Goal: Information Seeking & Learning: Learn about a topic

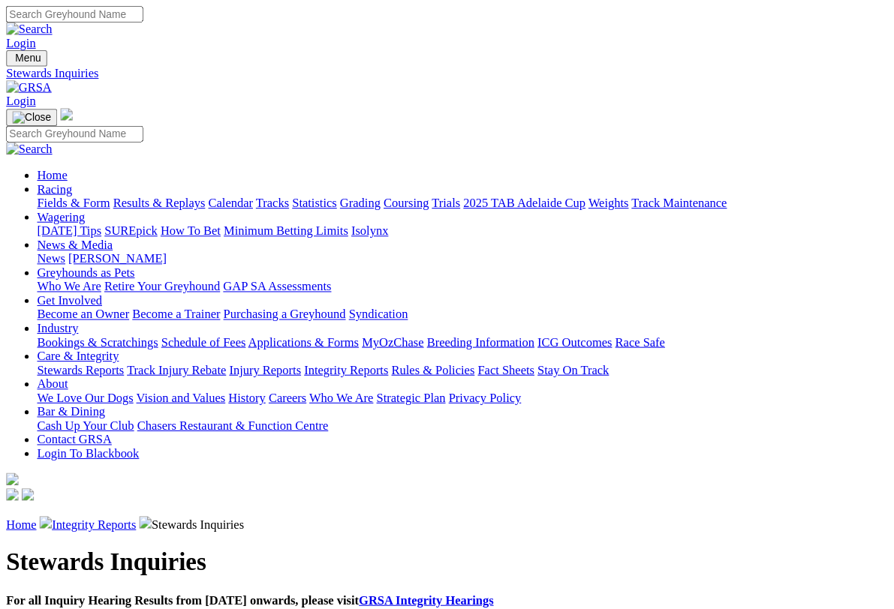
scroll to position [2, 0]
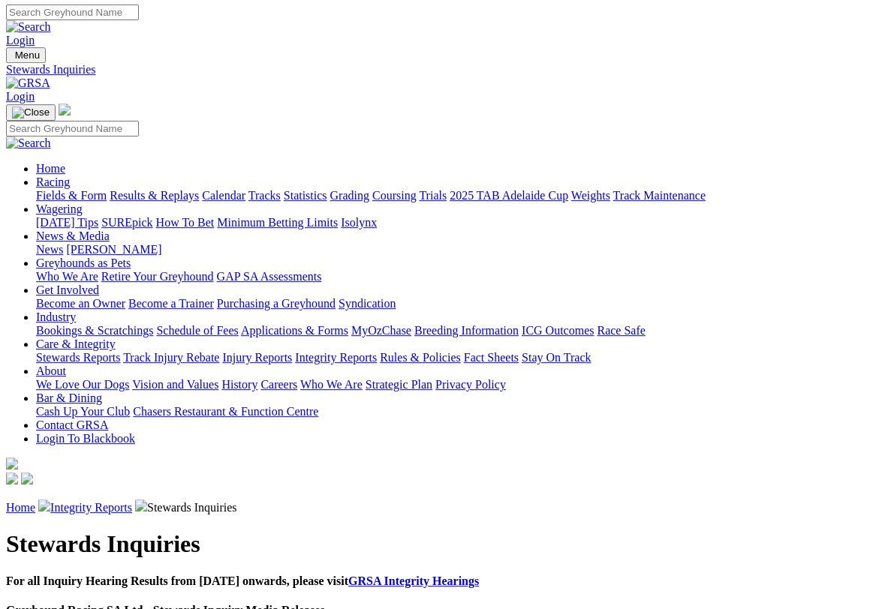
click at [70, 176] on link "Racing" at bounding box center [53, 182] width 34 height 13
click at [182, 189] on link "Results & Replays" at bounding box center [154, 195] width 89 height 13
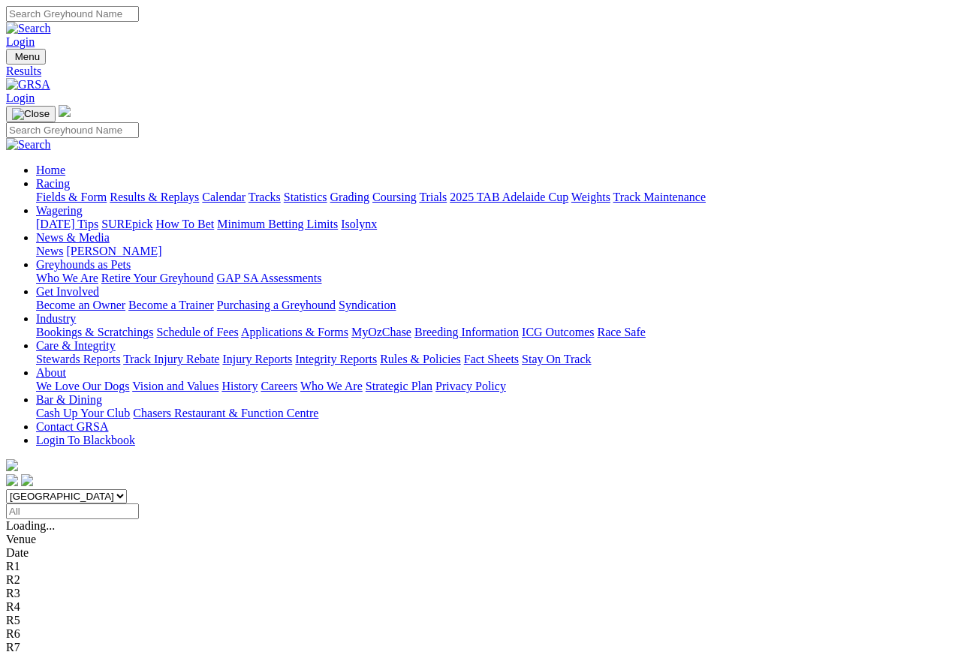
scroll to position [14, 0]
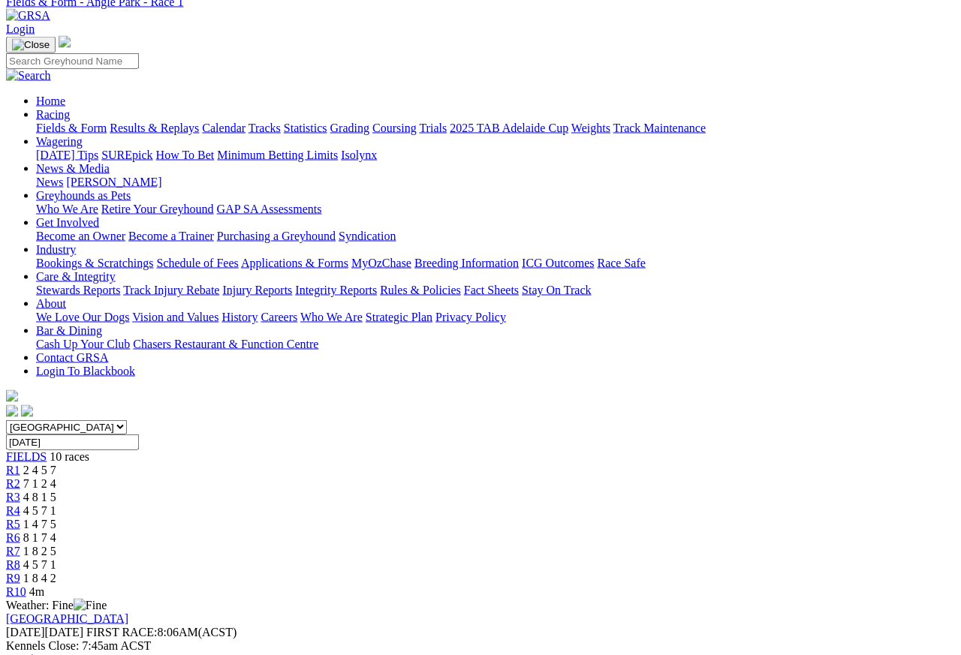
scroll to position [44, 0]
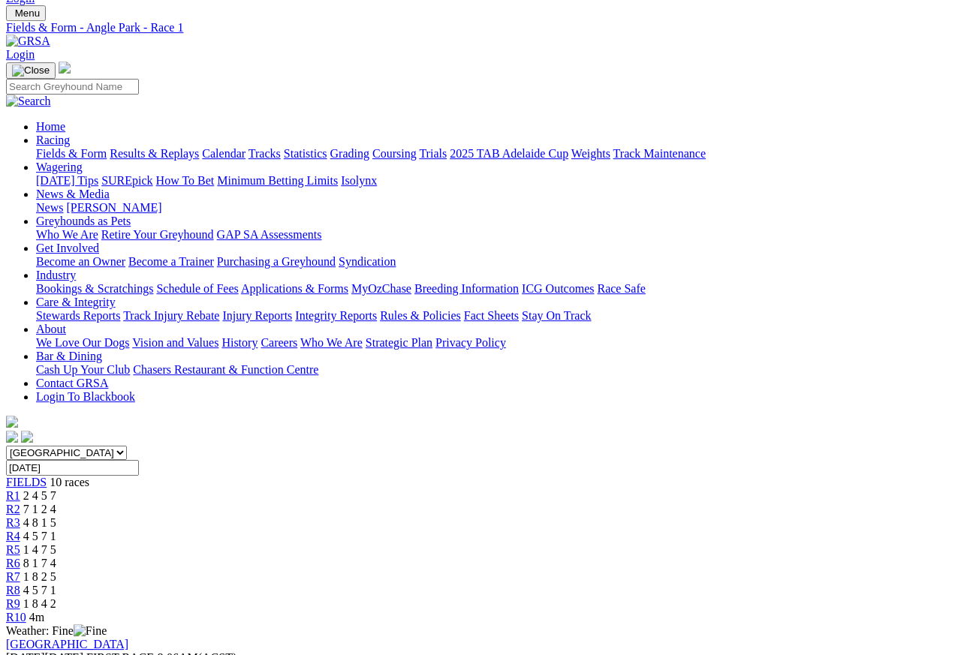
click at [20, 503] on span "R2" at bounding box center [13, 509] width 14 height 13
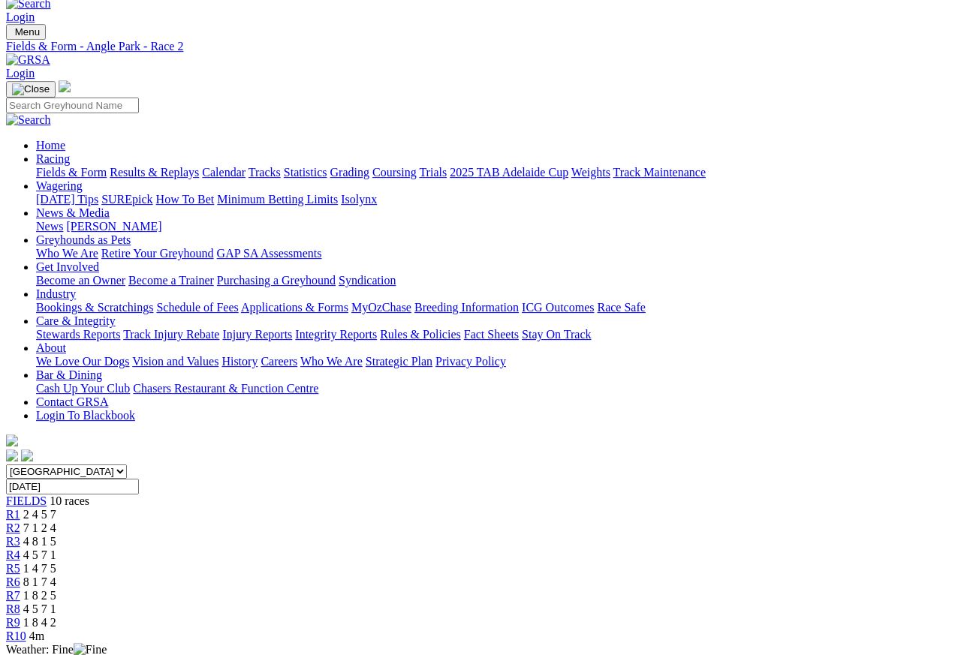
scroll to position [31, 0]
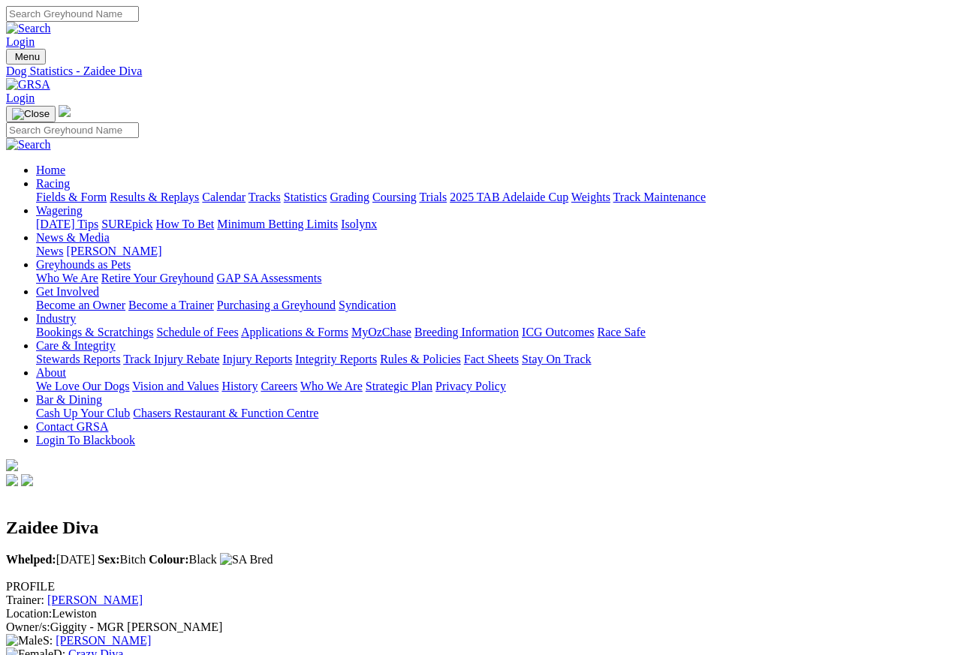
scroll to position [14, 0]
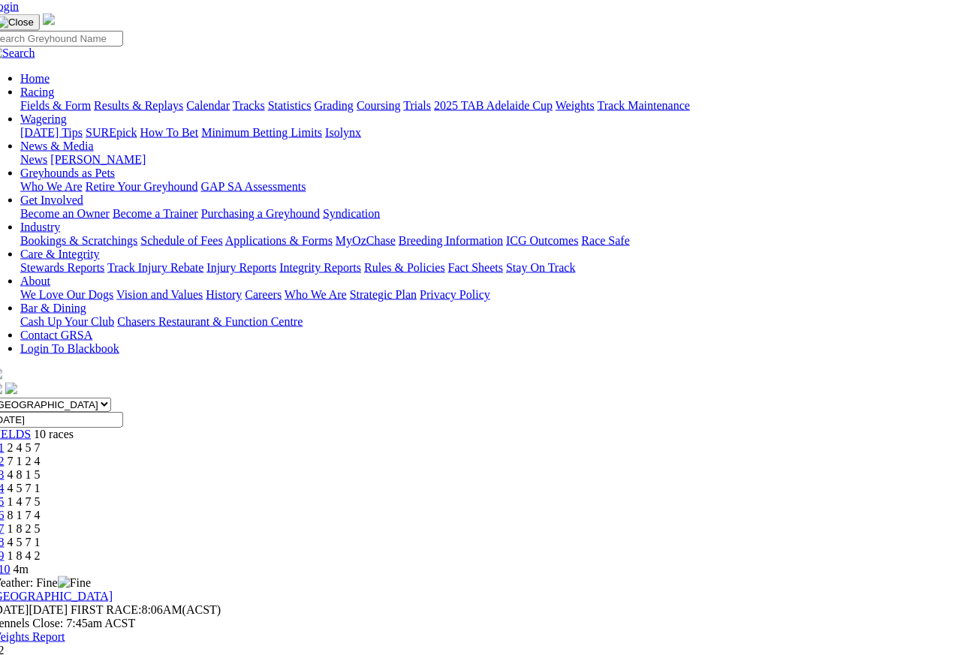
scroll to position [85, 16]
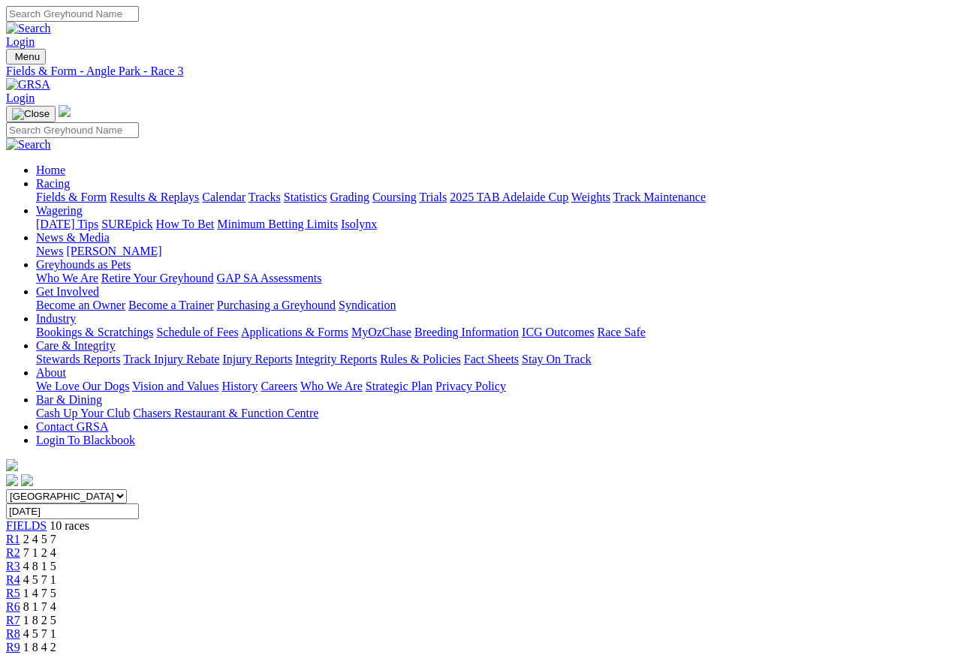
scroll to position [7, 0]
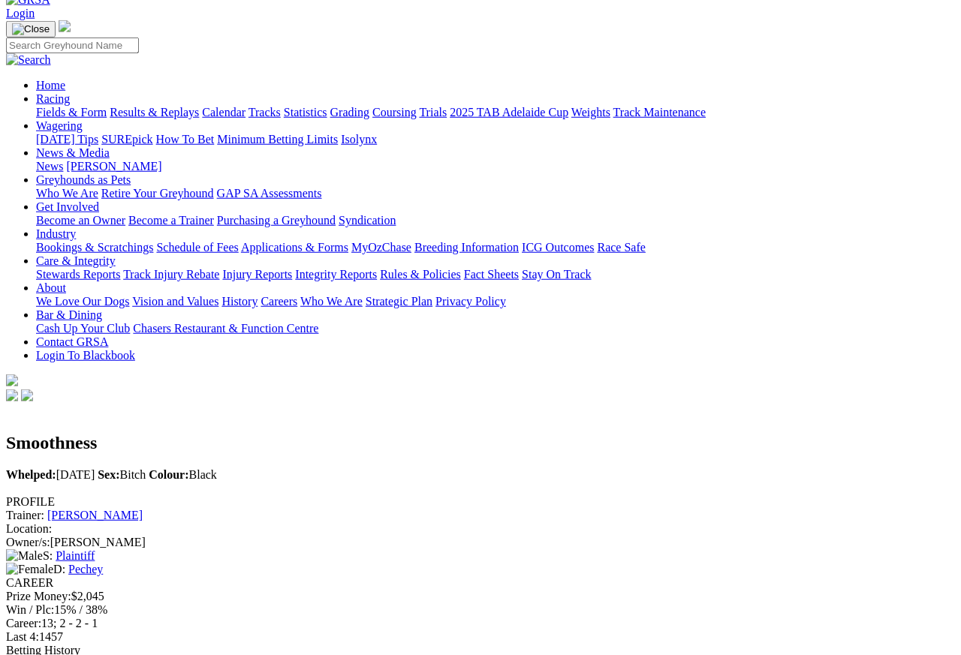
scroll to position [76, 0]
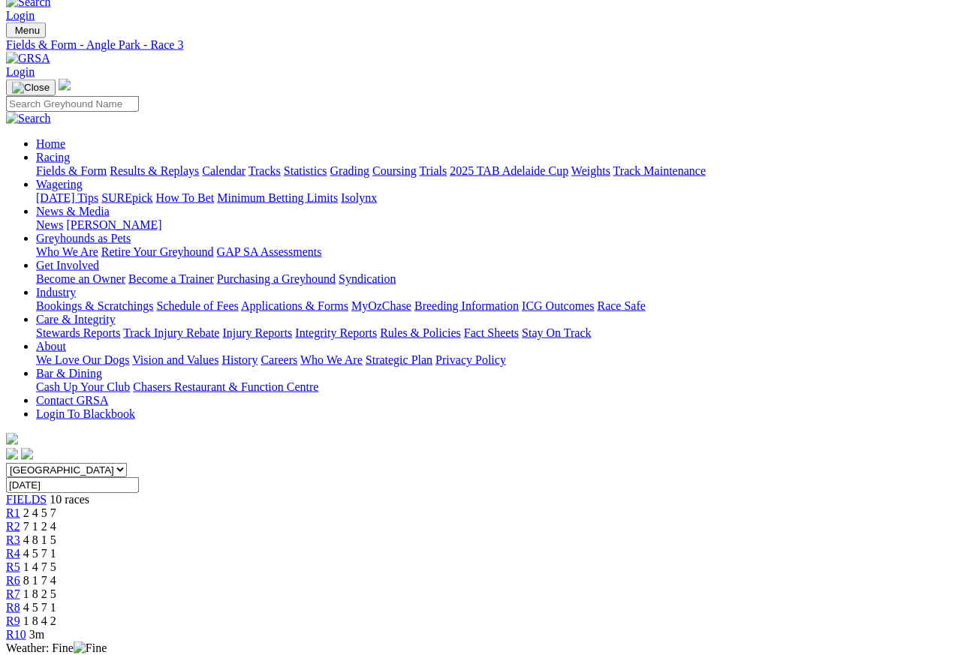
scroll to position [27, 0]
click at [20, 546] on span "R4" at bounding box center [13, 552] width 14 height 13
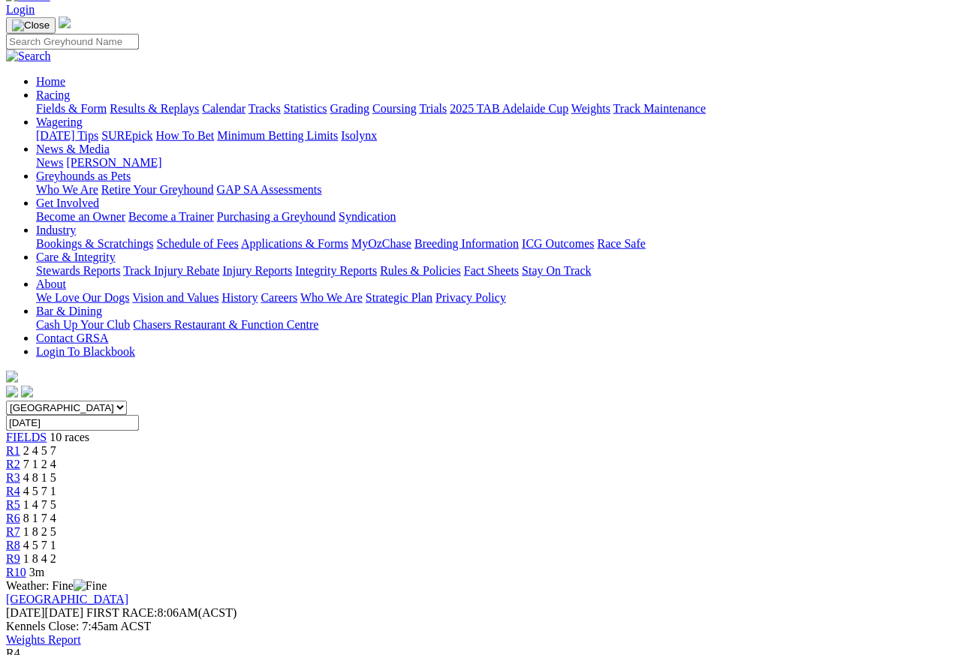
scroll to position [74, 0]
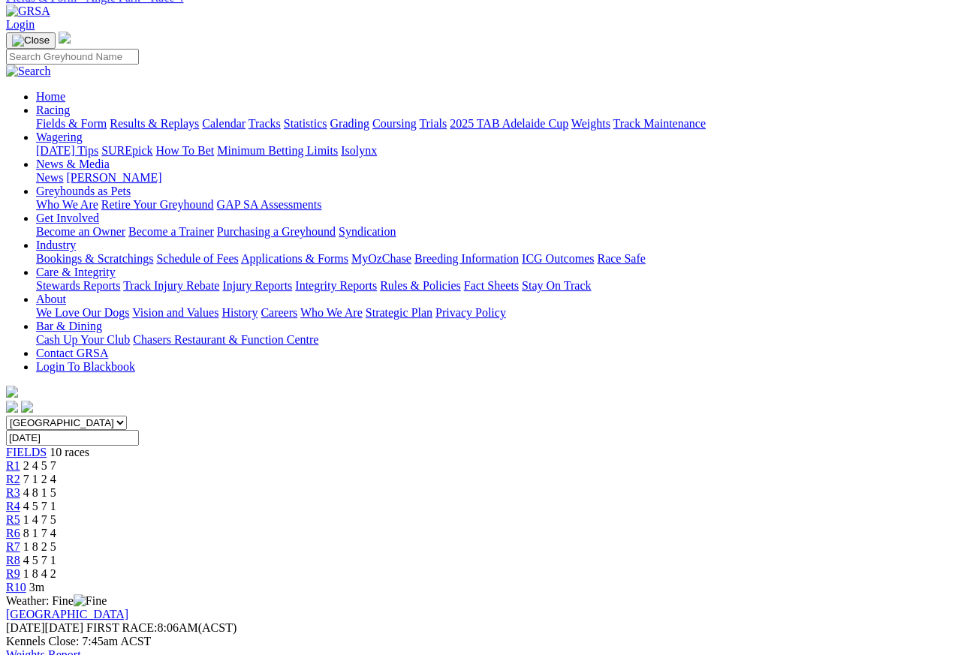
click at [20, 513] on span "R5" at bounding box center [13, 519] width 14 height 13
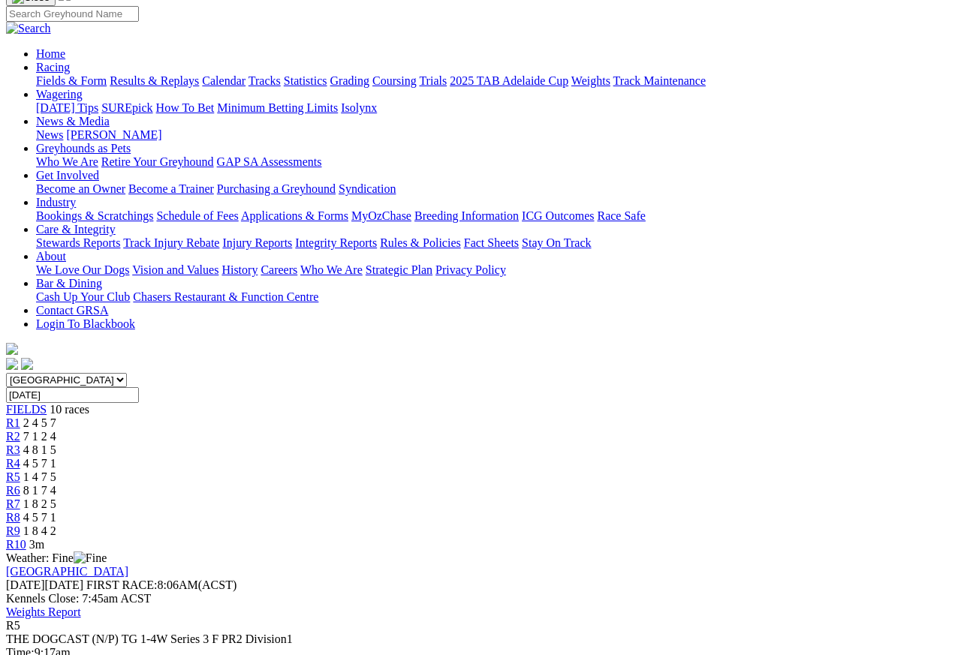
scroll to position [115, 0]
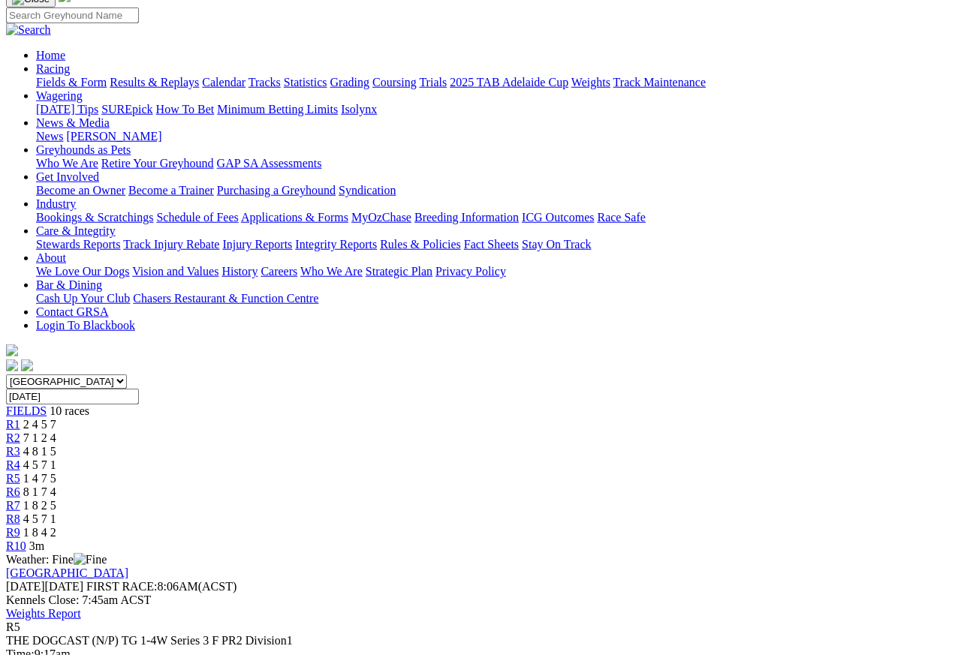
click at [20, 486] on span "R6" at bounding box center [13, 492] width 14 height 13
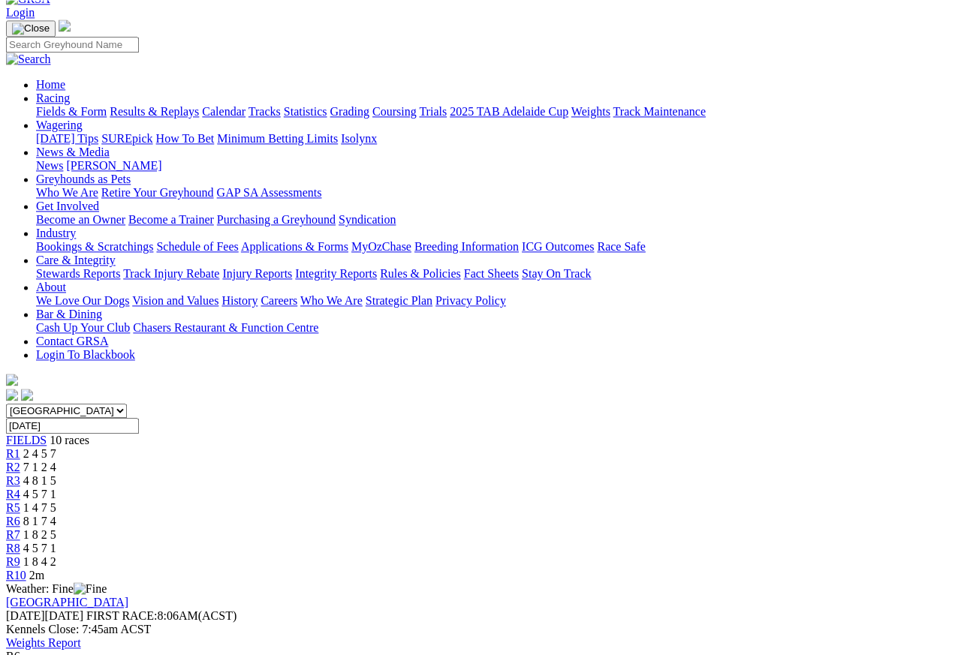
scroll to position [83, 0]
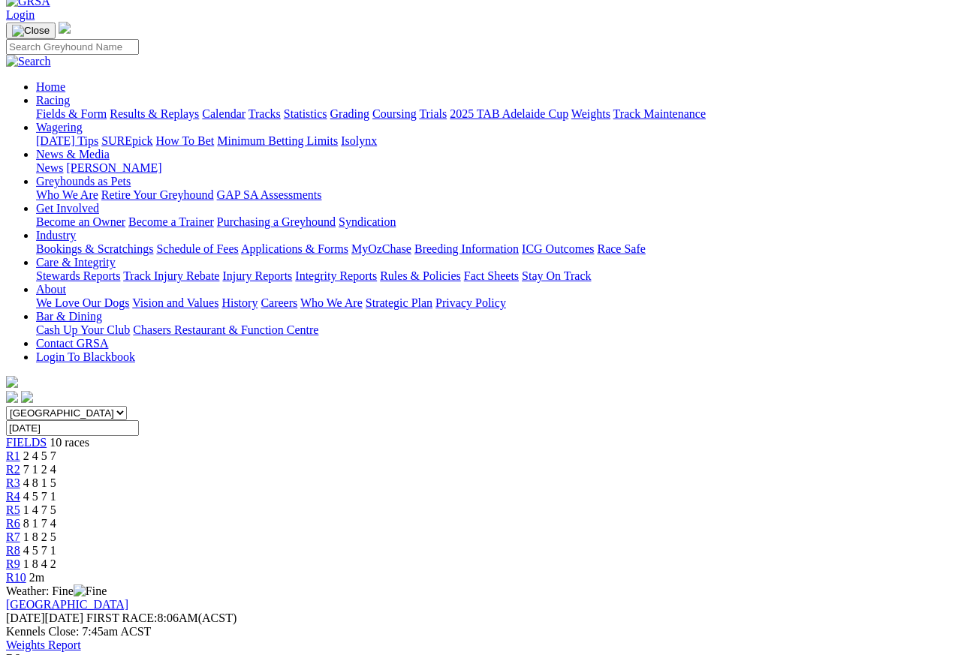
click at [20, 531] on link "R7" at bounding box center [13, 537] width 14 height 13
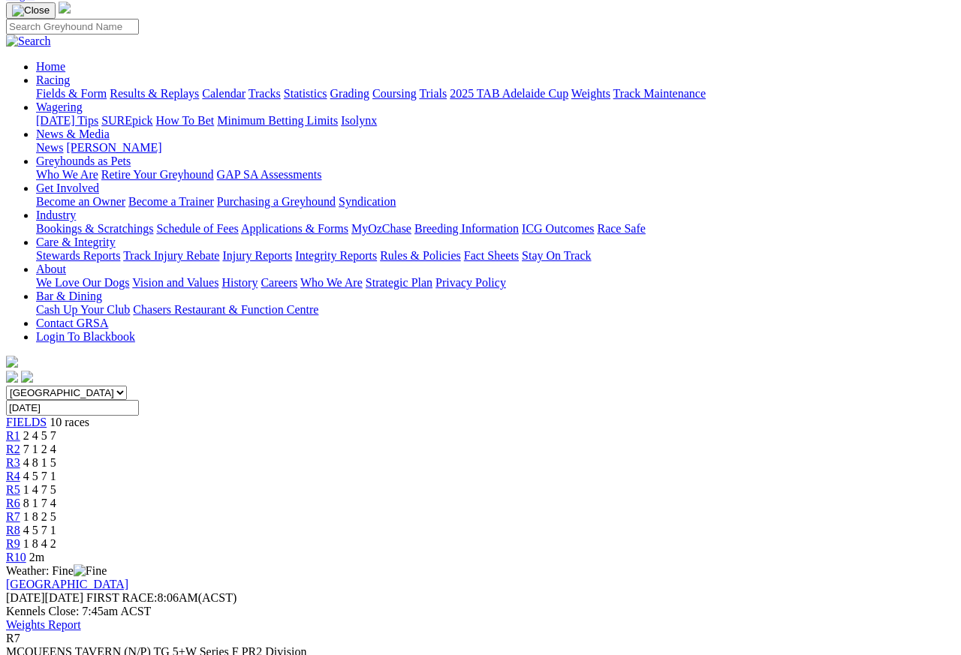
scroll to position [98, 0]
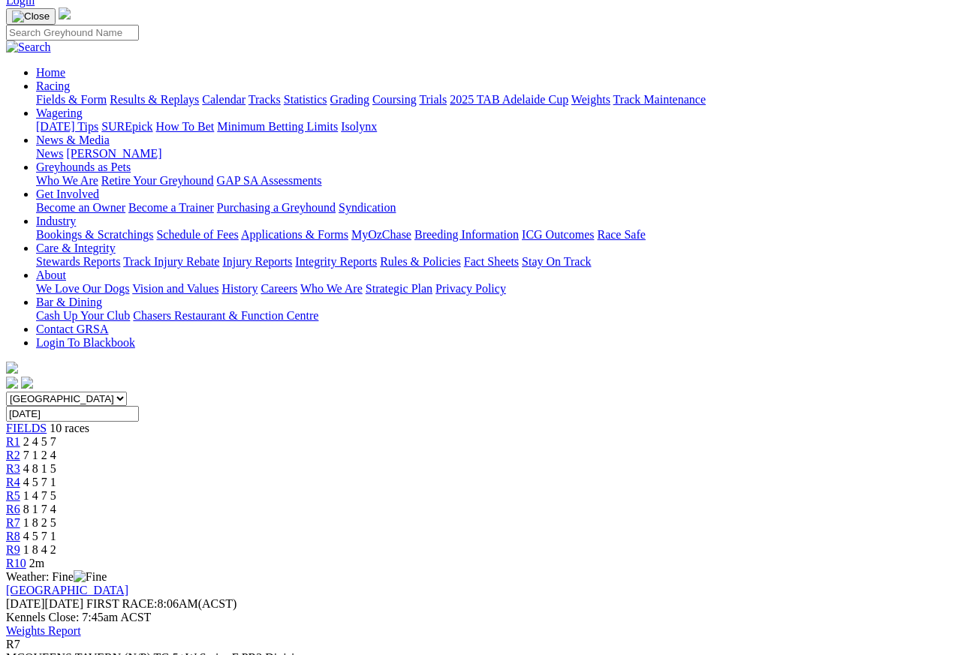
click at [20, 530] on span "R8" at bounding box center [13, 536] width 14 height 13
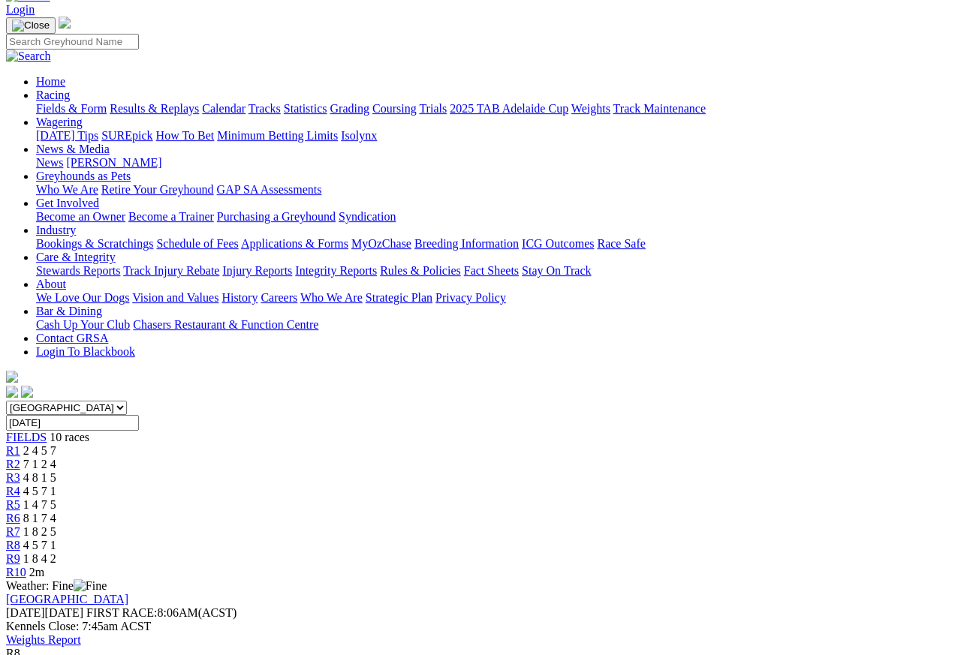
scroll to position [87, 0]
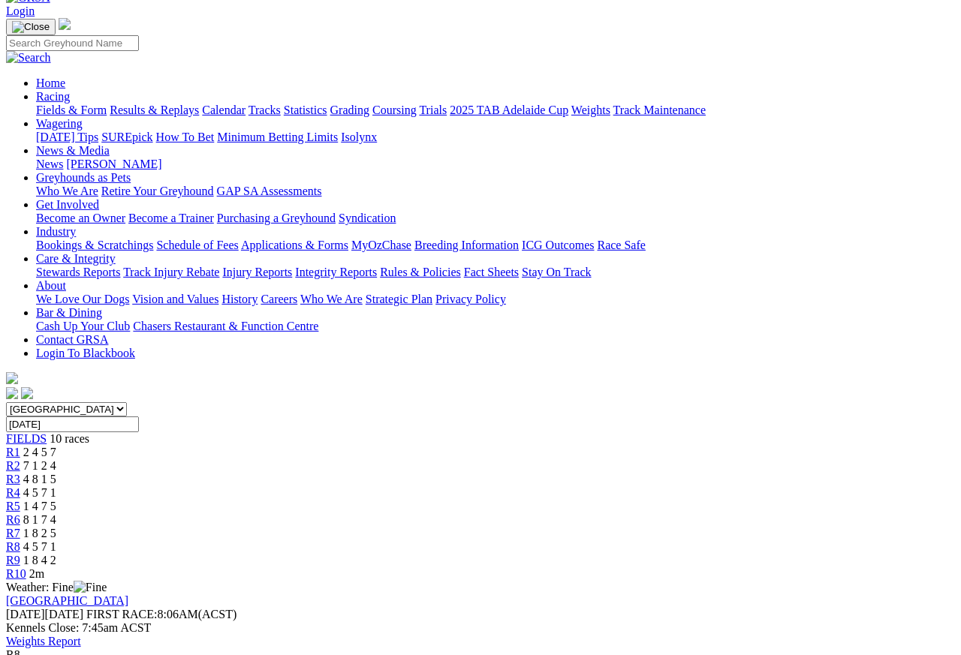
click at [20, 554] on link "R9" at bounding box center [13, 560] width 14 height 13
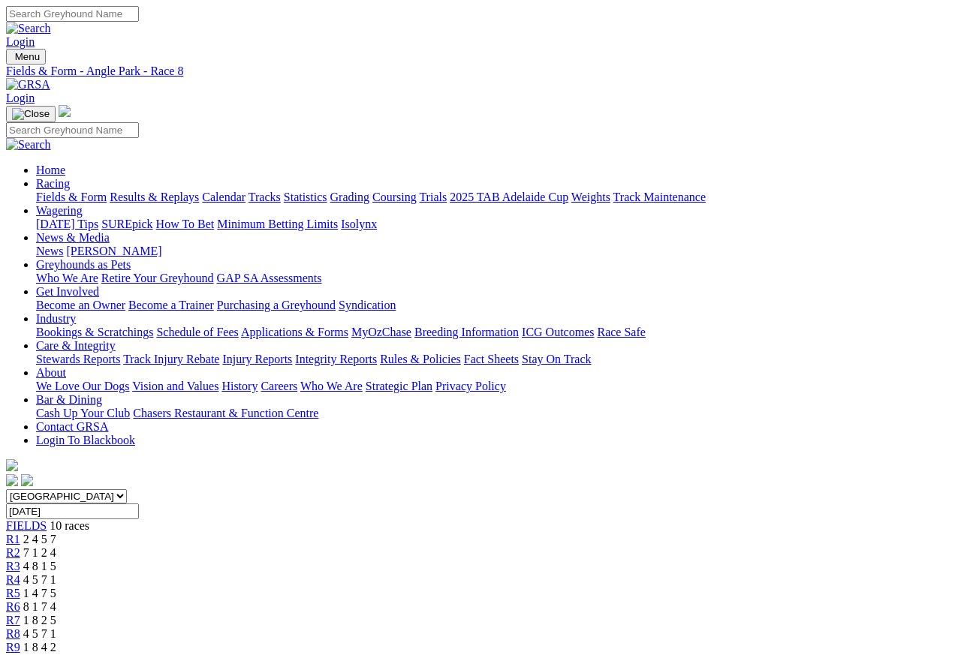
scroll to position [7, 0]
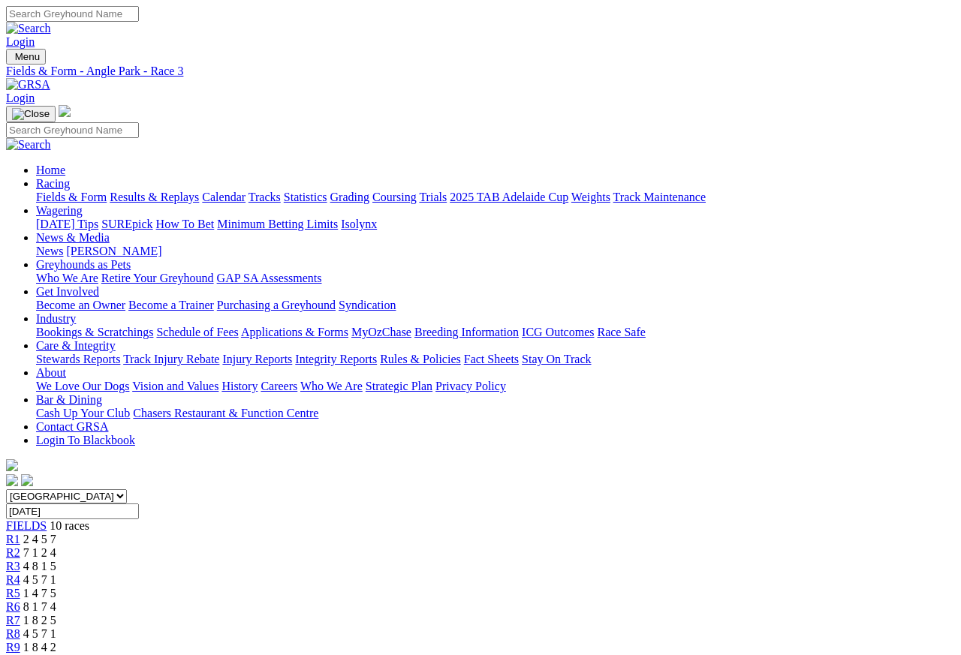
scroll to position [7, 0]
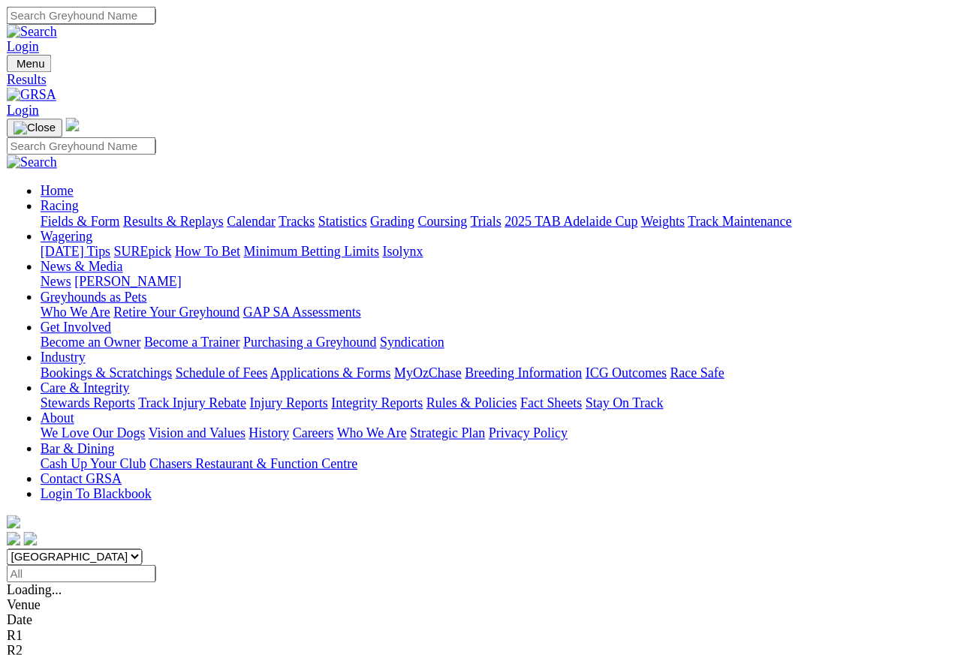
scroll to position [7, 0]
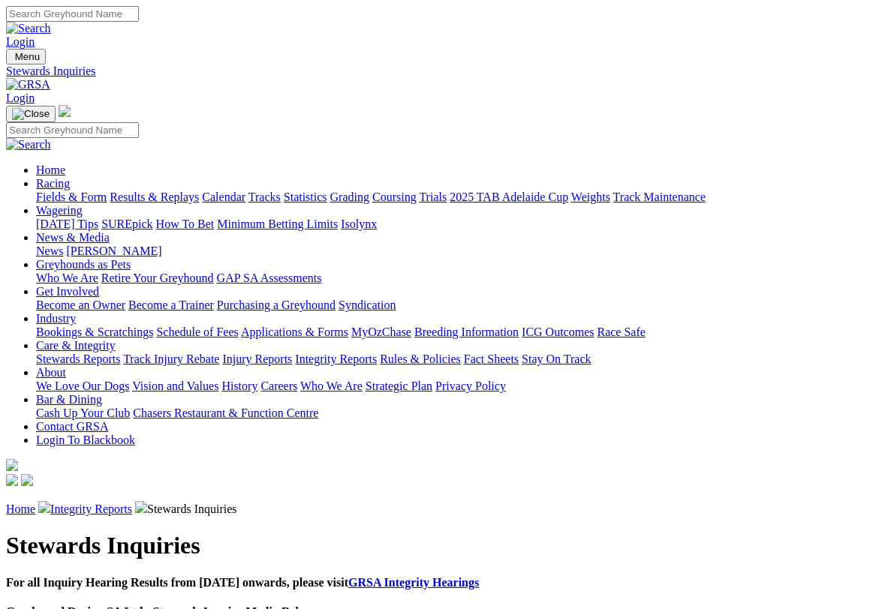
scroll to position [2, 0]
